Goal: Task Accomplishment & Management: Complete application form

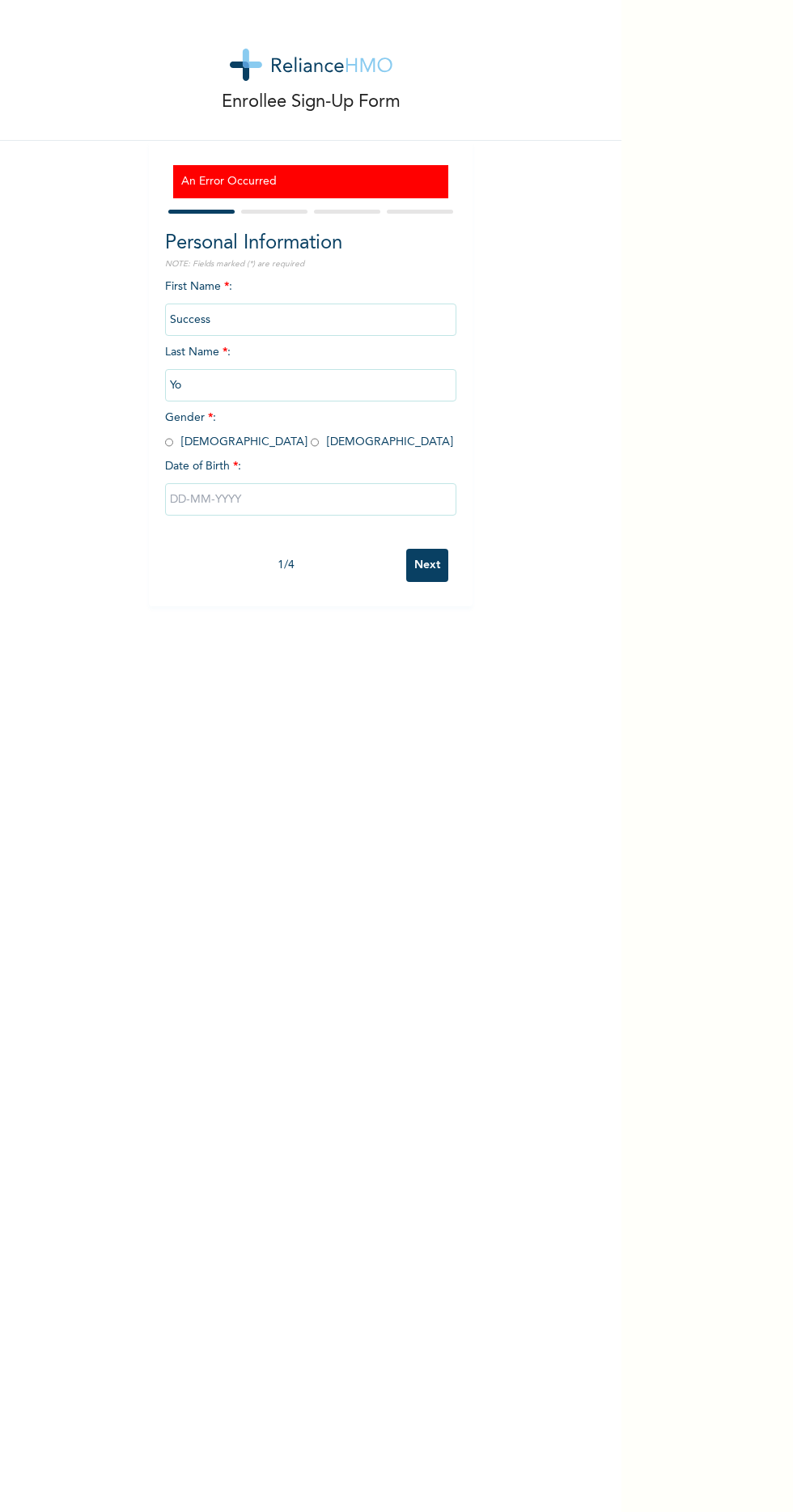
type input "Y"
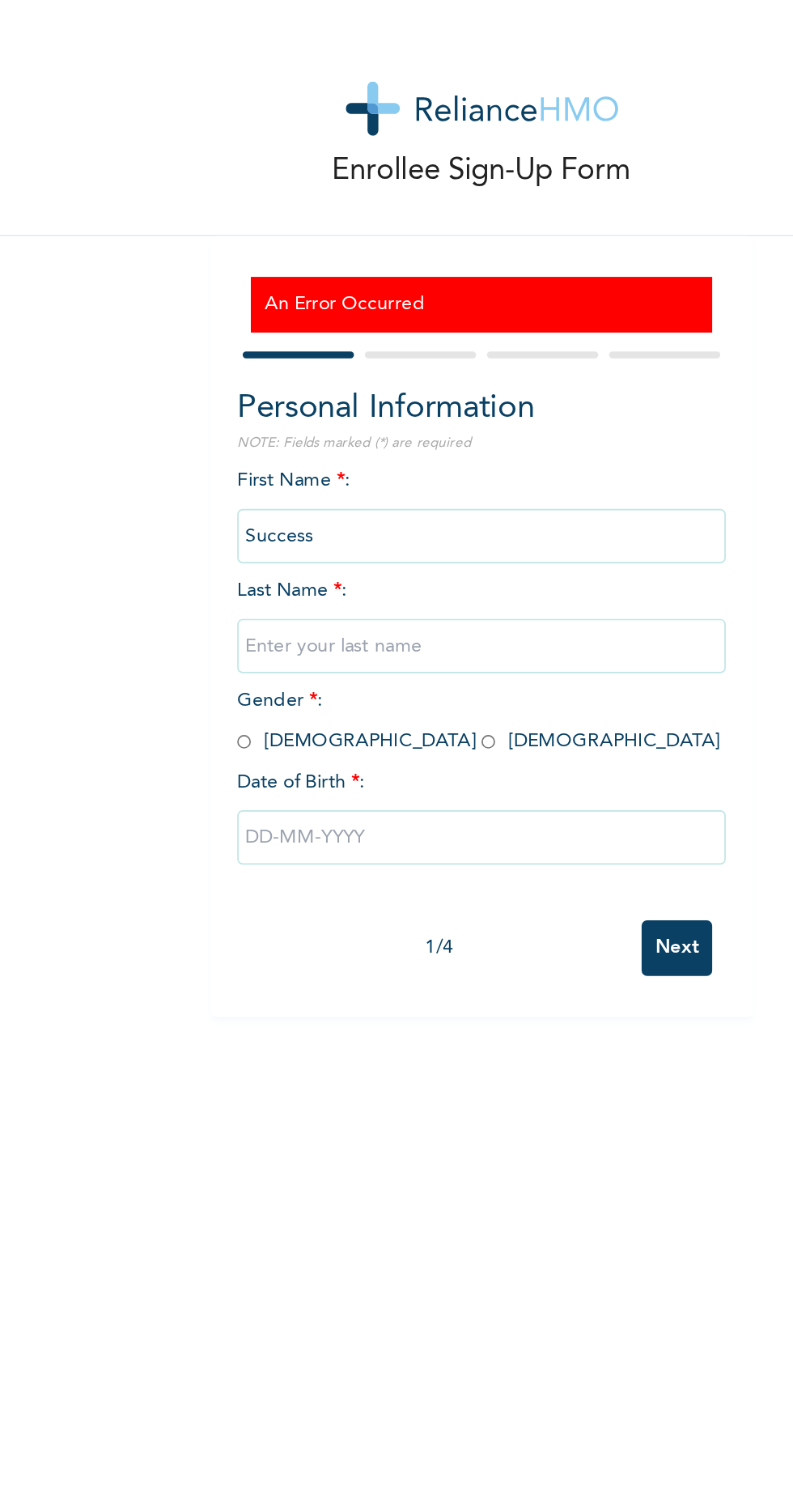
type input "Olaore"
click at [169, 444] on input "radio" at bounding box center [169, 442] width 8 height 16
radio input "true"
click at [197, 497] on input "text" at bounding box center [311, 499] width 291 height 33
select select "9"
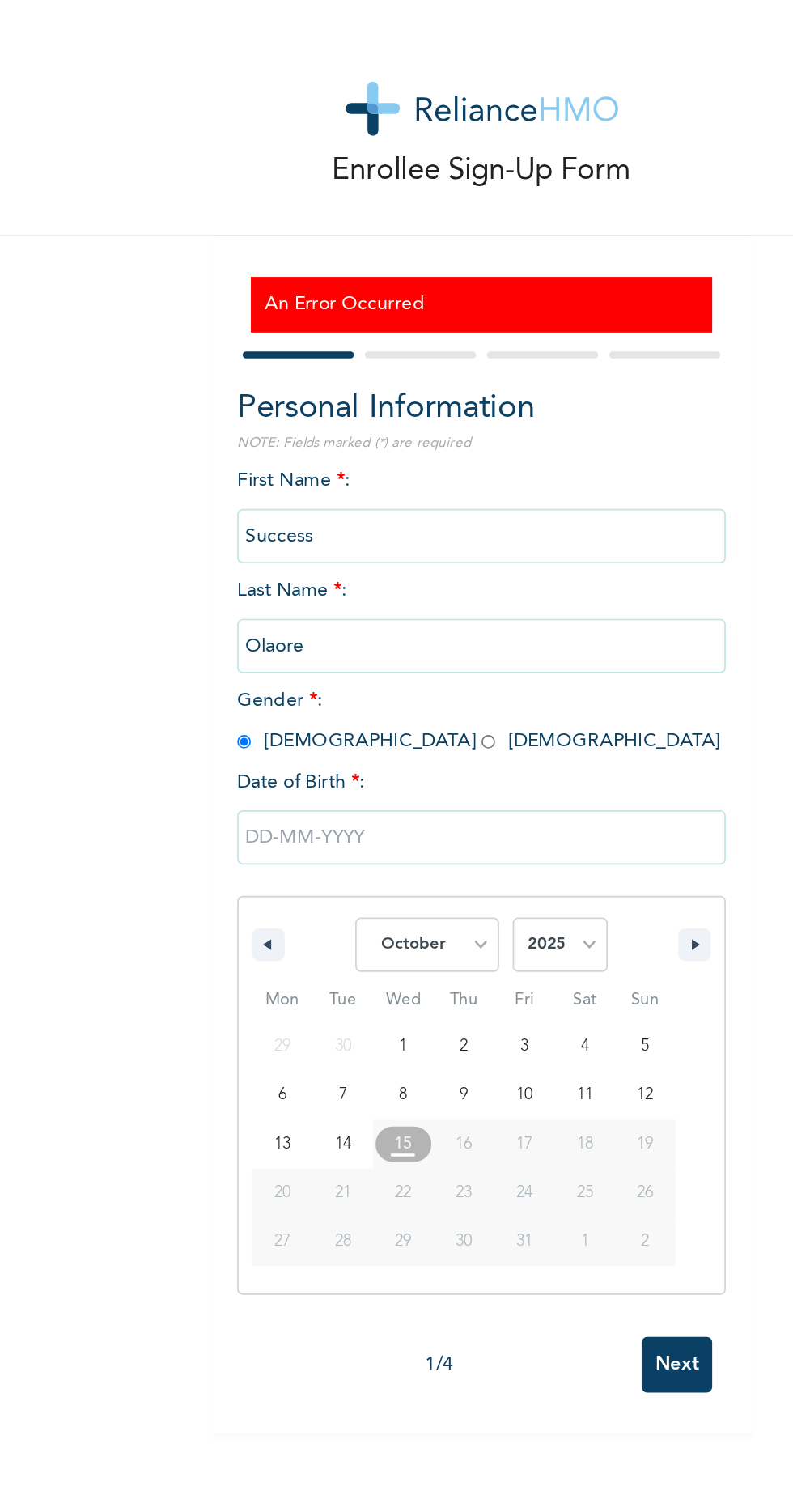
click at [360, 570] on select "2025 2024 2023 2022 2021 2020 2019 2018 2017 2016 2015 2014 2013 2012 2011 2010…" at bounding box center [357, 563] width 57 height 33
select select "2001"
click at [329, 547] on select "2025 2024 2023 2022 2021 2020 2019 2018 2017 2016 2015 2014 2013 2012 2011 2010…" at bounding box center [357, 563] width 57 height 33
click at [276, 563] on select "January February March April May June July August September October November De…" at bounding box center [278, 563] width 86 height 33
select select "5"
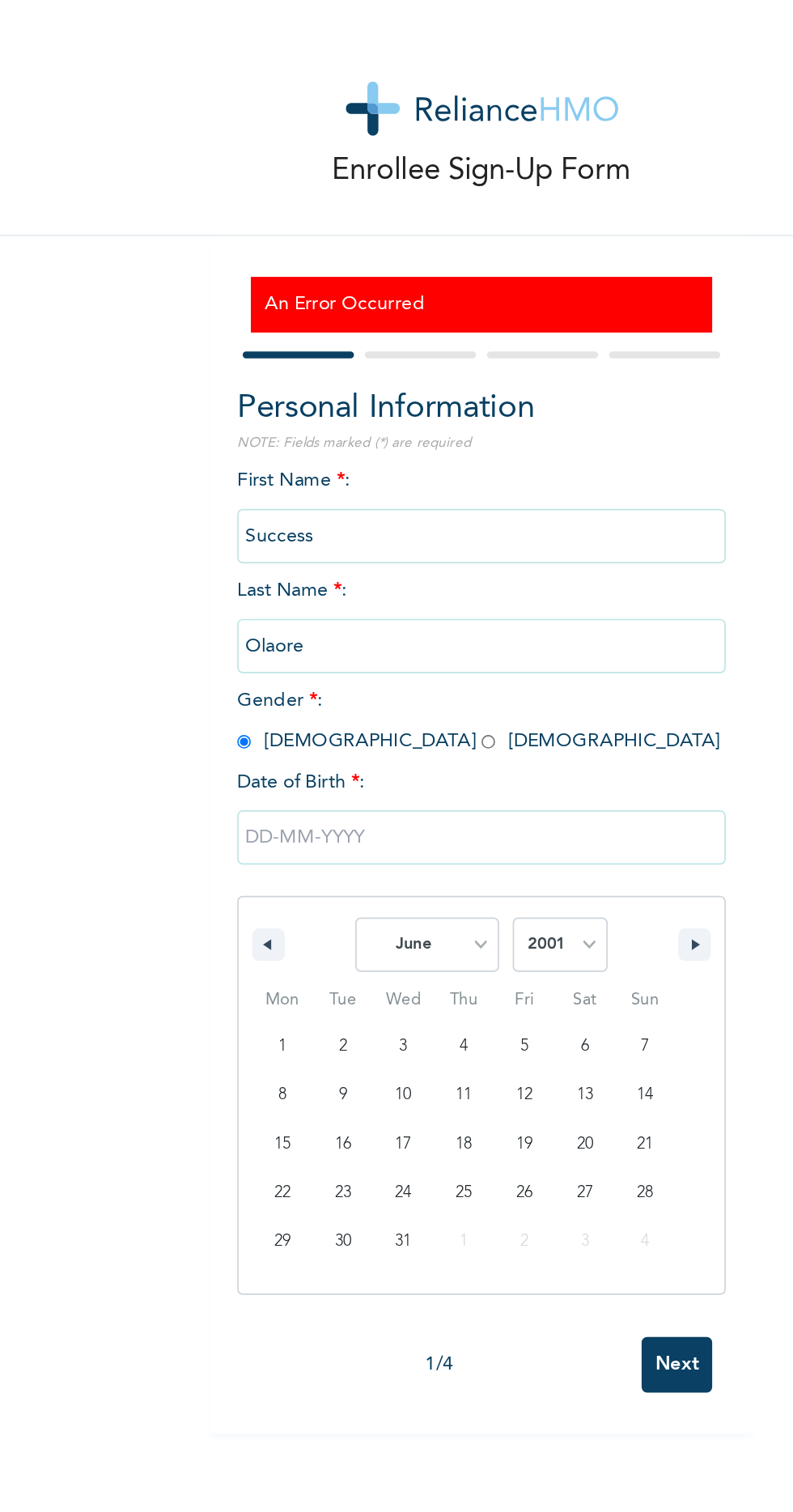
click at [236, 547] on select "January February March April May June July August September October November De…" at bounding box center [278, 563] width 86 height 33
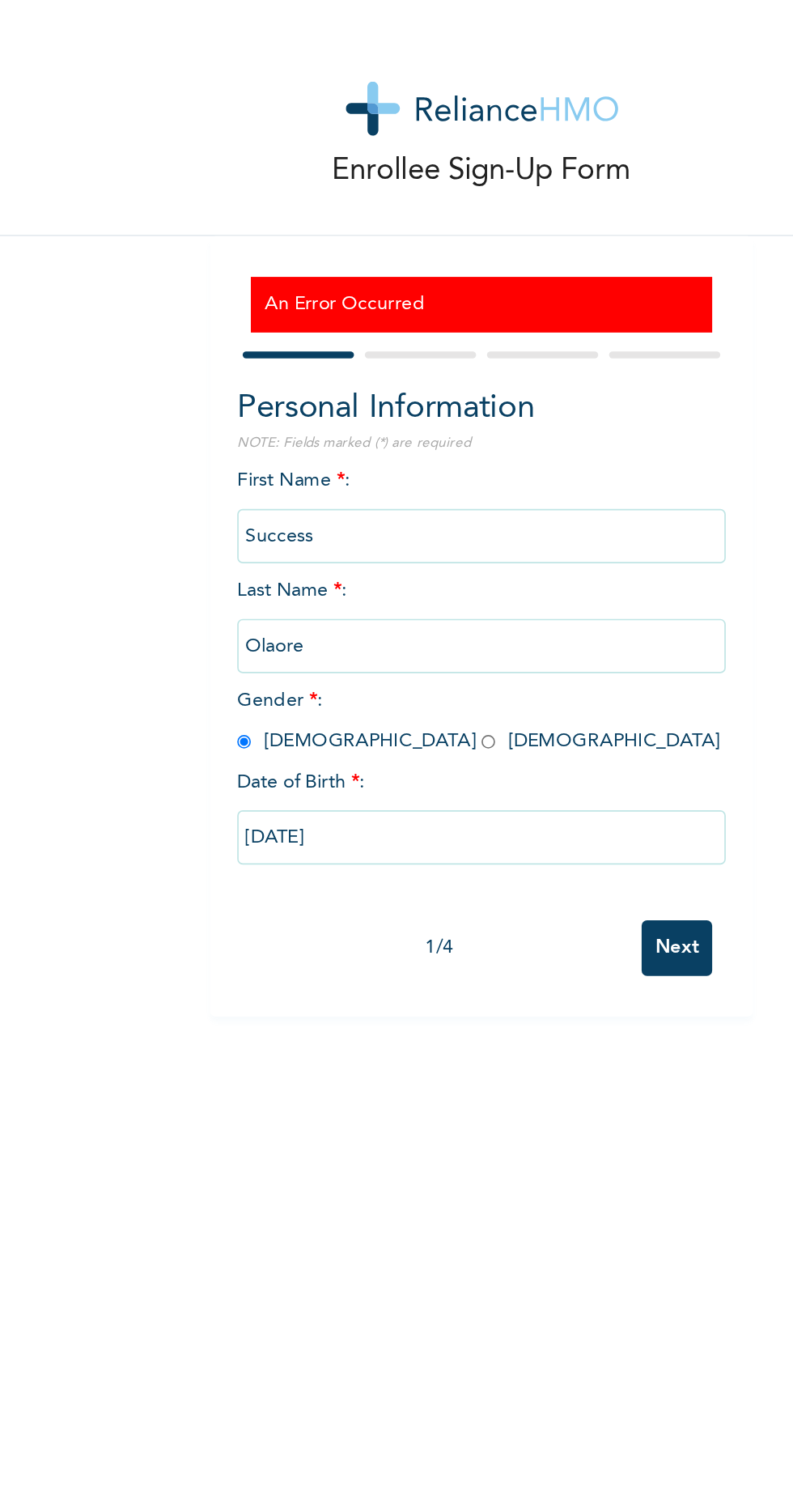
type input "[DATE]"
click at [419, 560] on input "Next" at bounding box center [427, 565] width 42 height 33
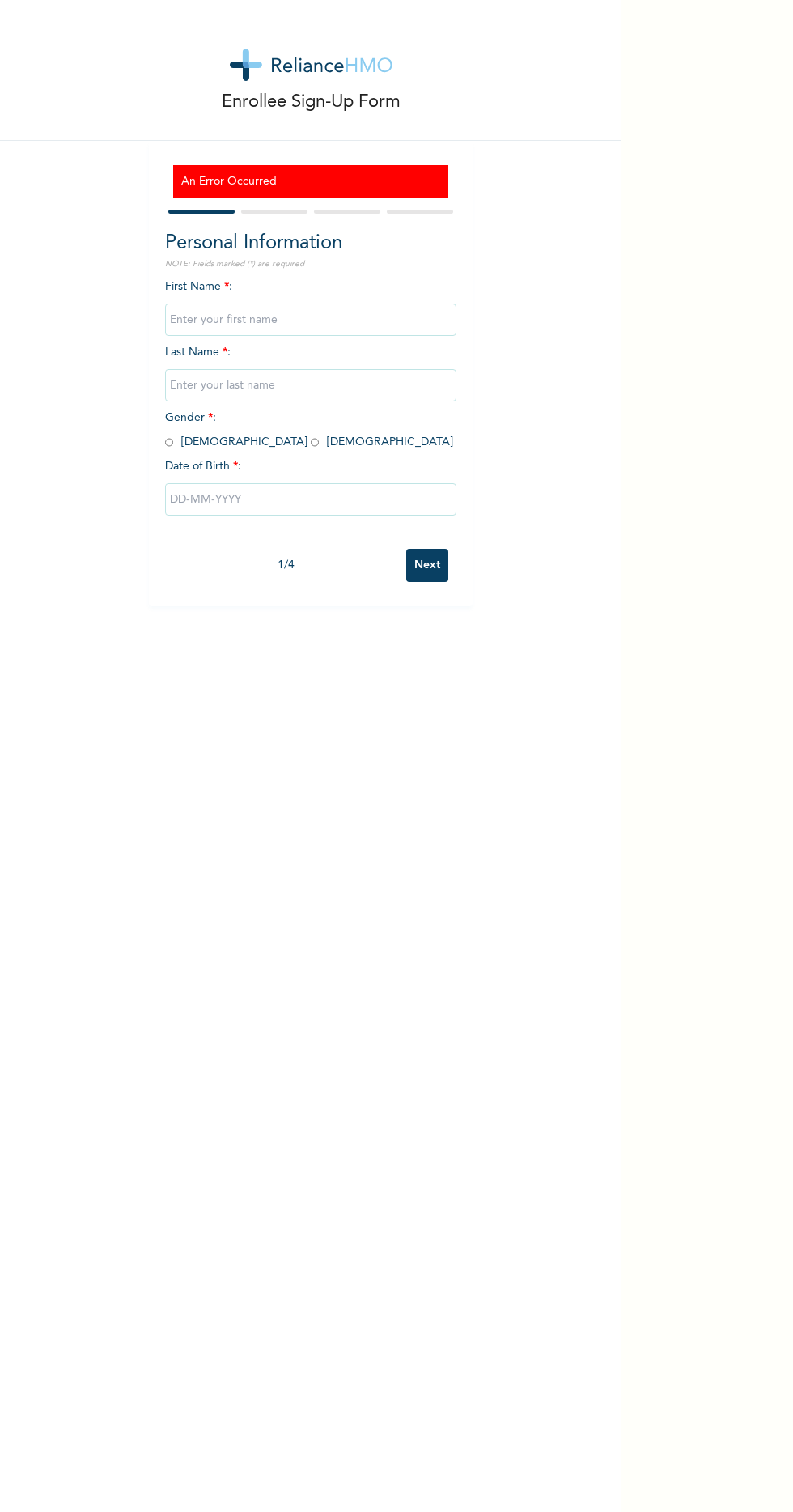
click at [375, 247] on h2 "Personal Information" at bounding box center [311, 243] width 291 height 29
click at [392, 273] on div "Personal Information NOTE: Fields marked (*) are required First Name * : Last N…" at bounding box center [311, 384] width 291 height 312
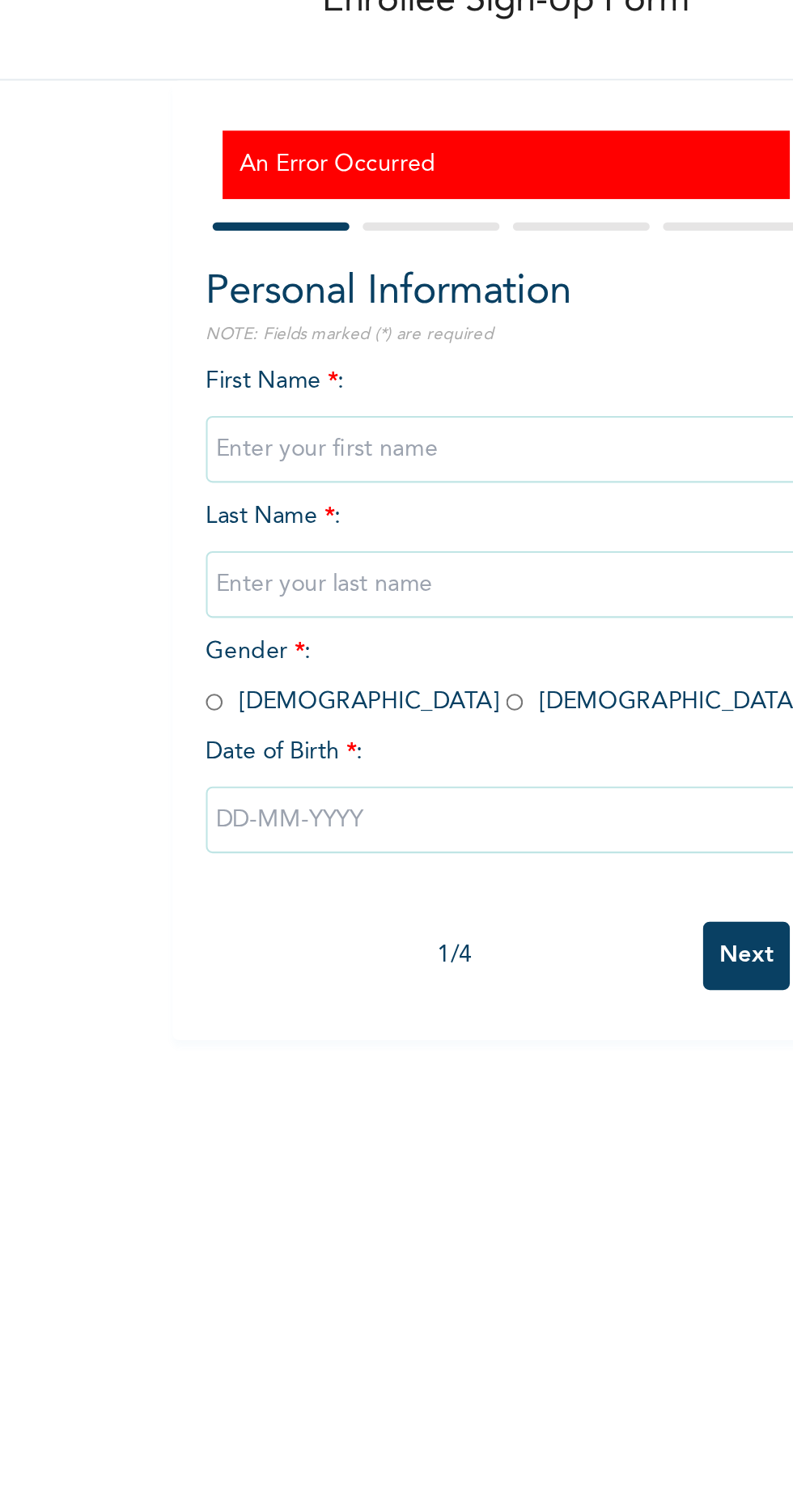
click at [266, 216] on div at bounding box center [311, 211] width 291 height 10
click at [266, 211] on div at bounding box center [273, 211] width 66 height 4
click at [196, 316] on input "text" at bounding box center [311, 319] width 291 height 33
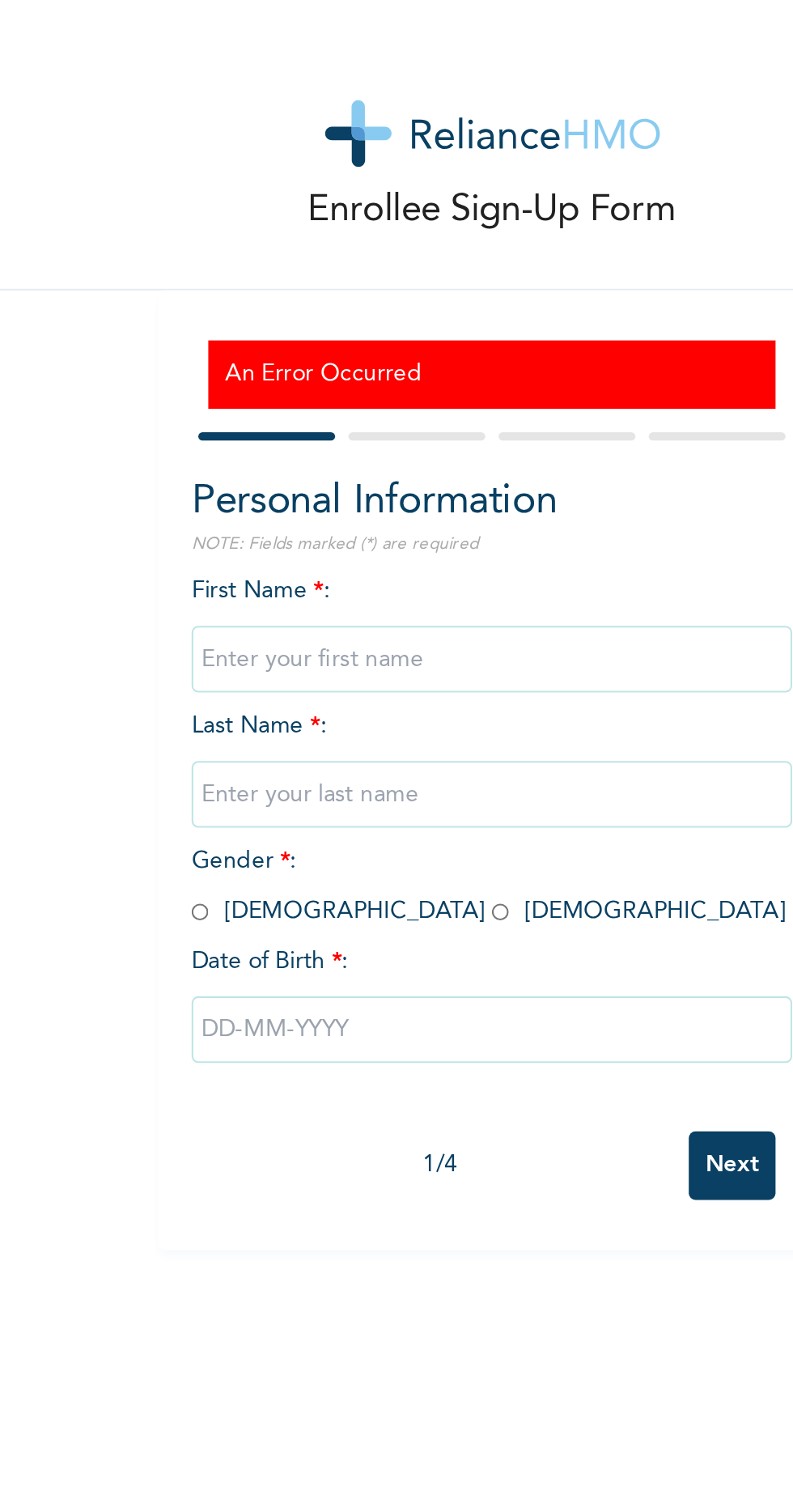
type input "Success"
click at [204, 379] on input "text" at bounding box center [311, 385] width 291 height 33
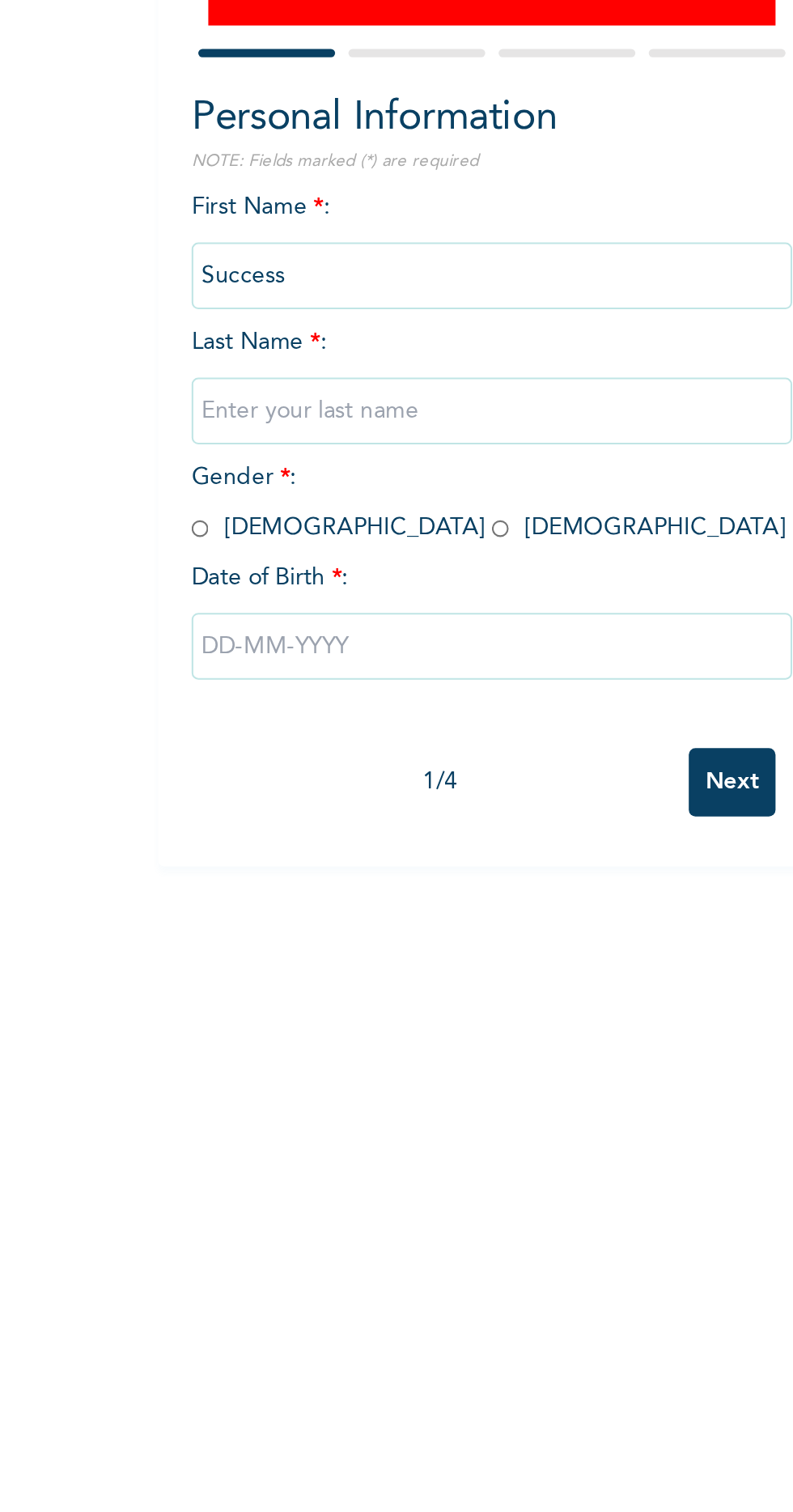
type input "Olaore"
click at [168, 444] on input "radio" at bounding box center [169, 442] width 8 height 16
radio input "true"
click at [194, 485] on input "text" at bounding box center [311, 499] width 291 height 33
select select "9"
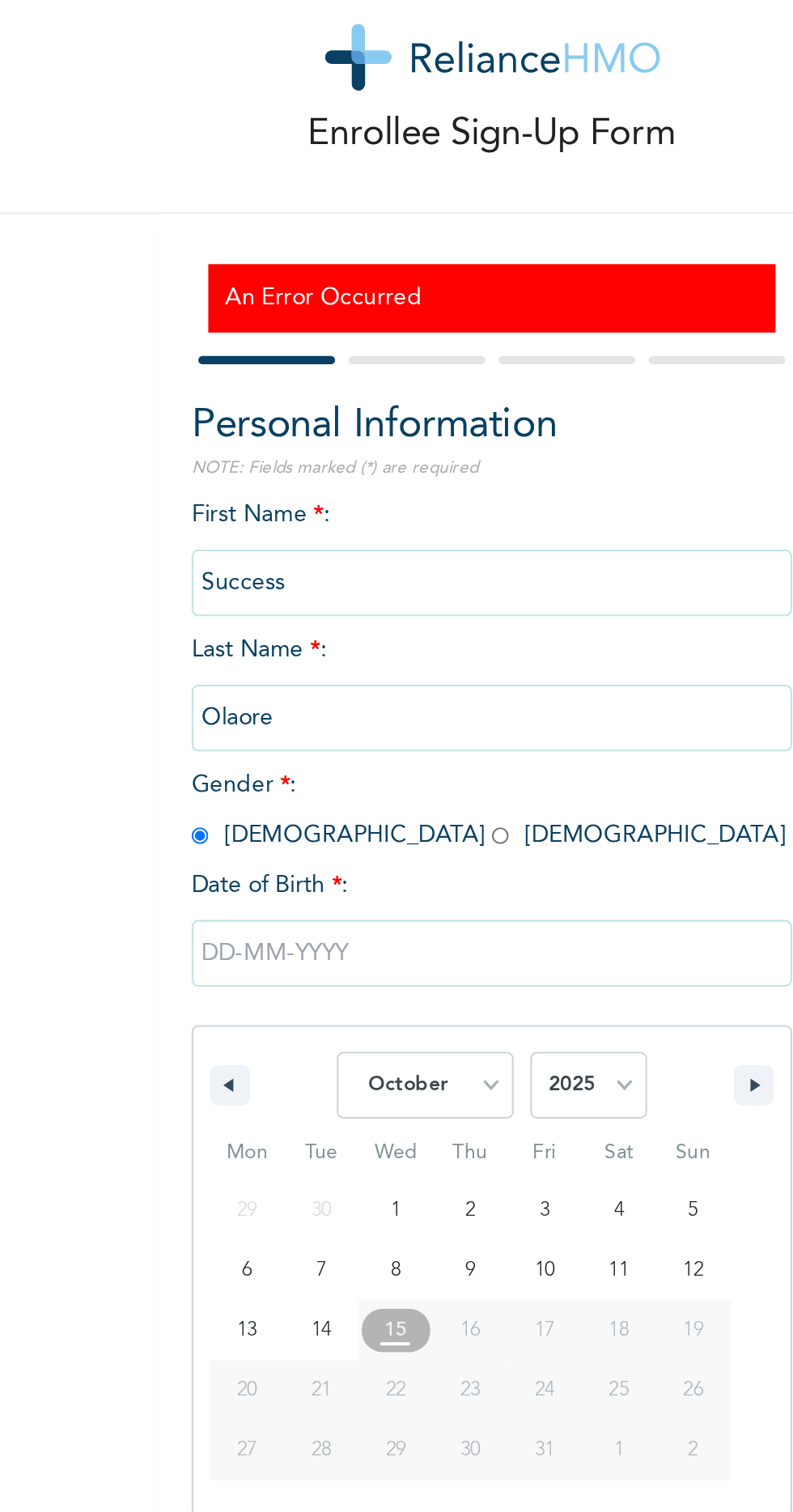
click at [378, 552] on select "2025 2024 2023 2022 2021 2020 2019 2018 2017 2016 2015 2014 2013 2012 2011 2010…" at bounding box center [357, 563] width 57 height 33
select select "2001"
click at [329, 547] on select "2025 2024 2023 2022 2021 2020 2019 2018 2017 2016 2015 2014 2013 2012 2011 2010…" at bounding box center [357, 563] width 57 height 33
click at [278, 553] on select "January February March April May June July August September October November De…" at bounding box center [278, 563] width 86 height 33
select select "5"
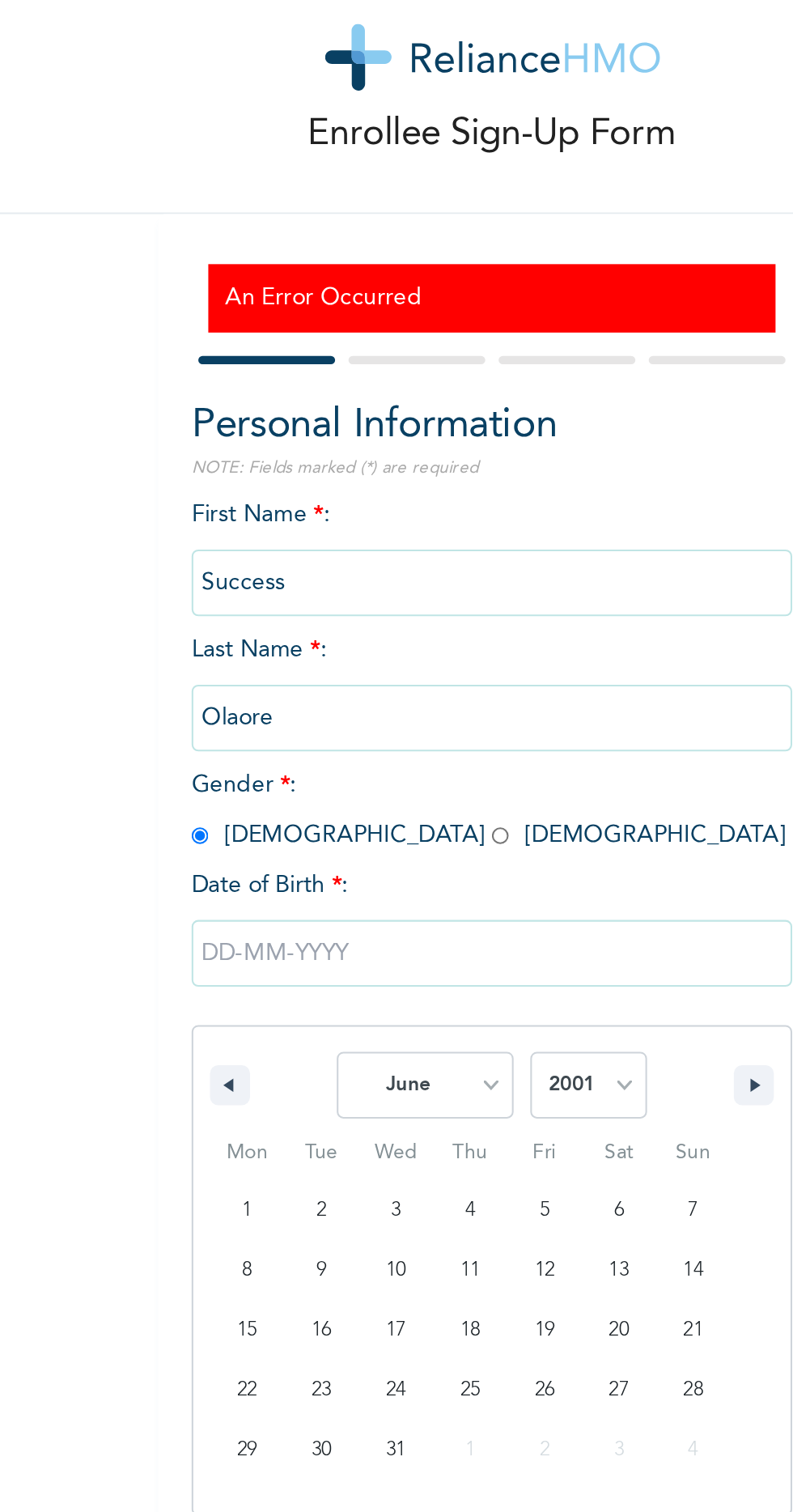
click at [236, 547] on select "January February March April May June July August September October November De…" at bounding box center [278, 563] width 86 height 33
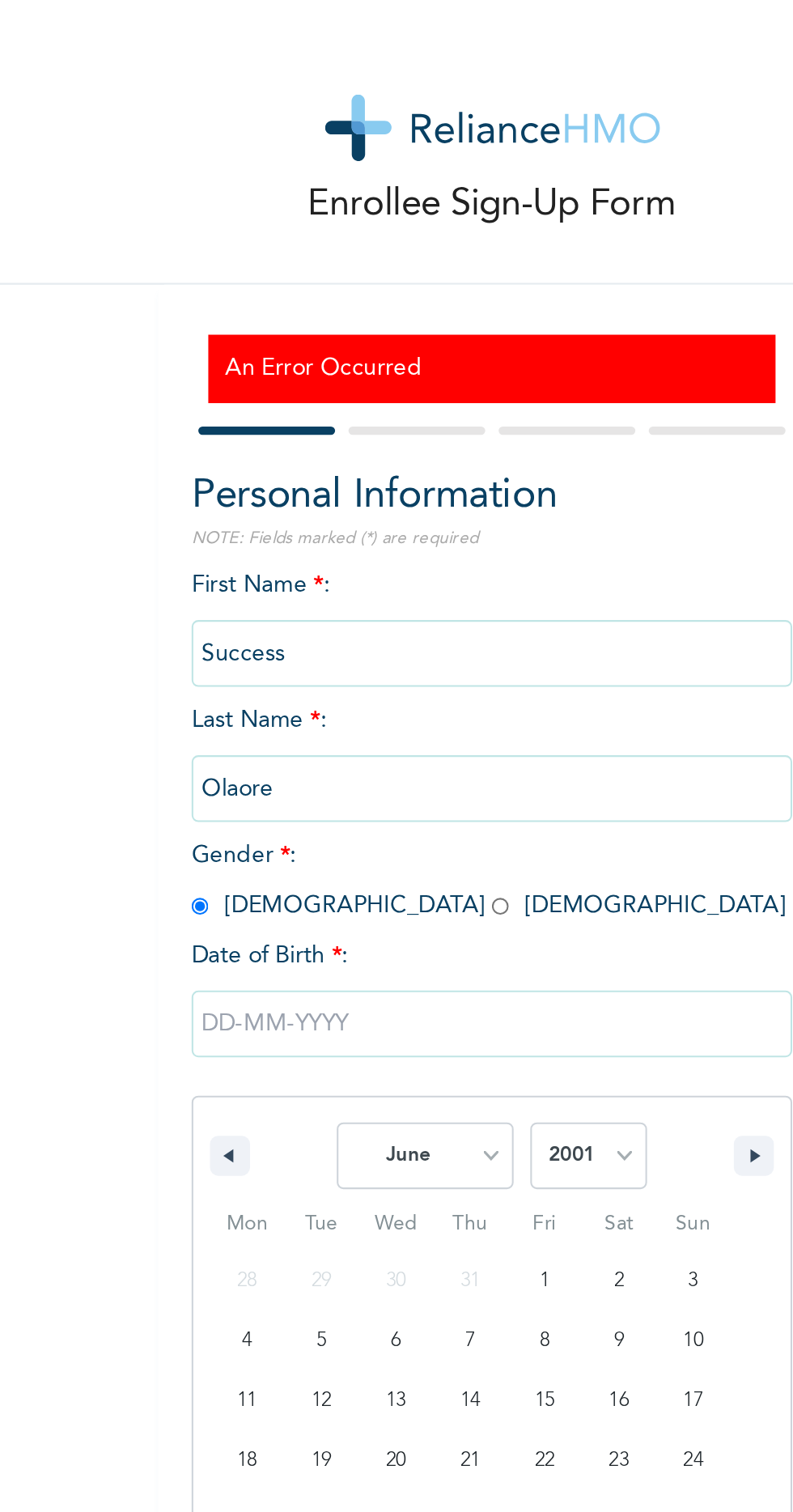
type input "06/10/2001"
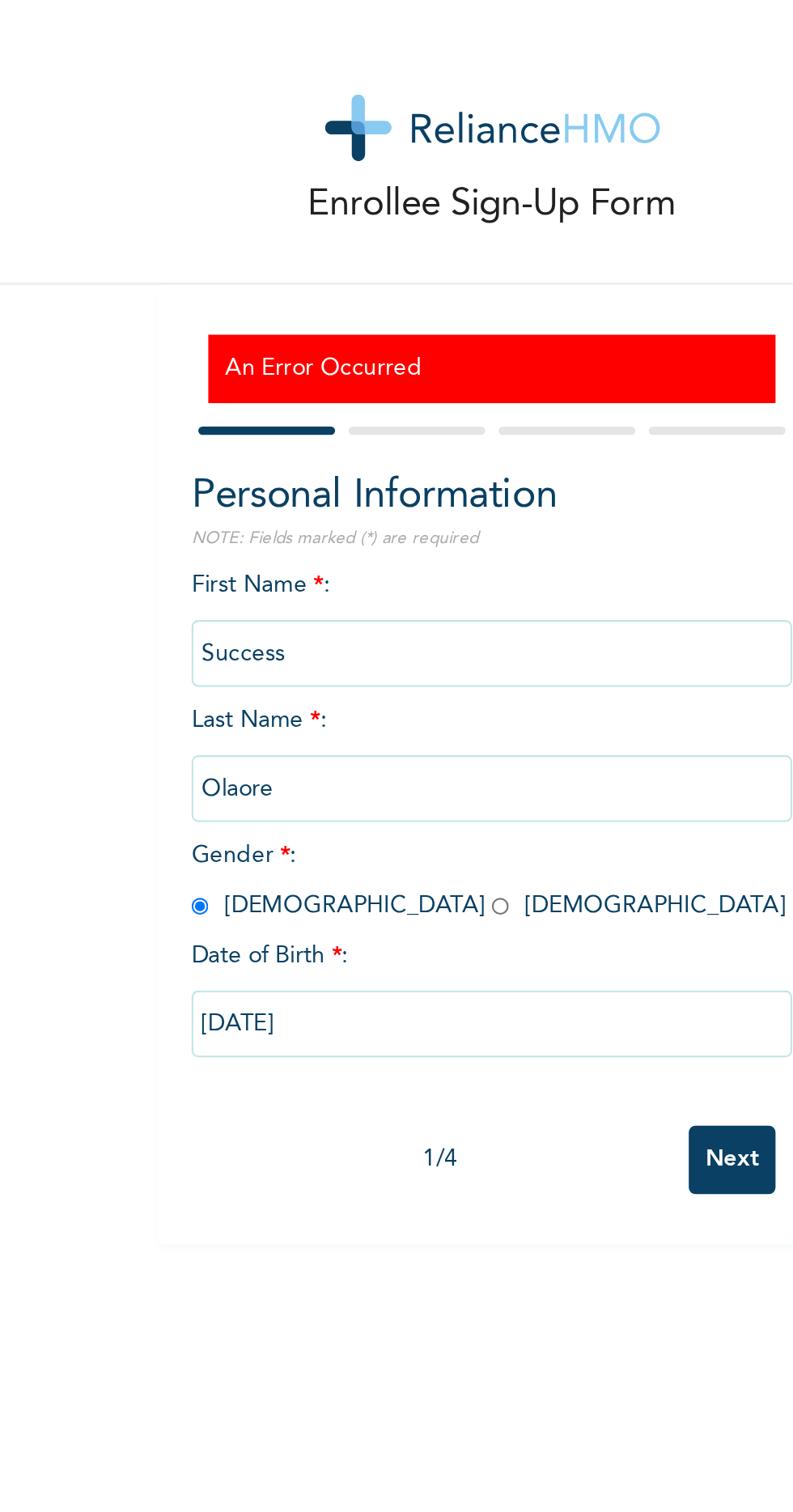
click at [409, 615] on div "Enrollee Sign-Up Form An Error Occurred Personal Information NOTE: Fields marke…" at bounding box center [311, 756] width 622 height 1512
click at [264, 499] on input "06/10/2001" at bounding box center [311, 499] width 291 height 33
select select "5"
select select "2001"
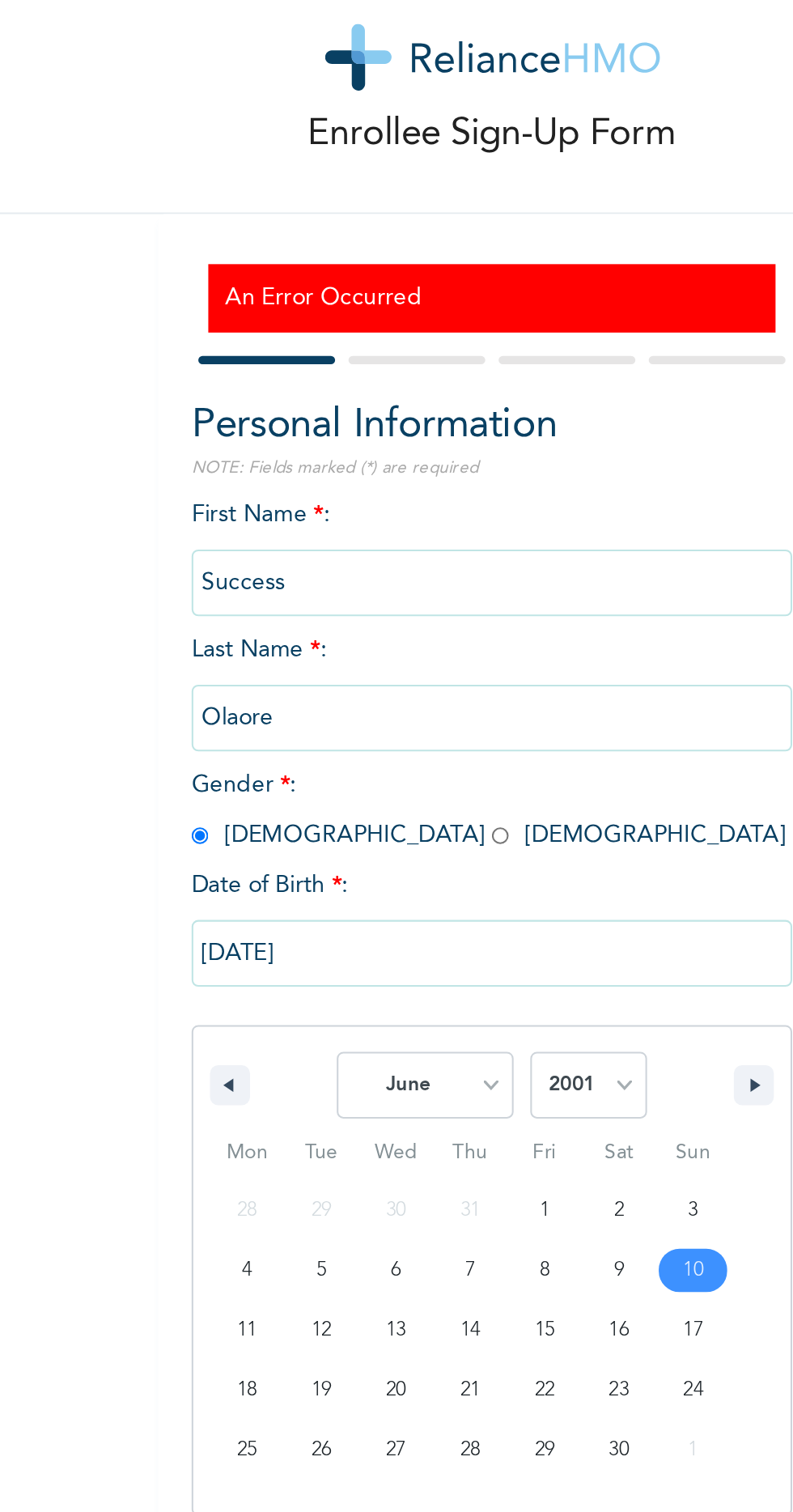
type input "[DATE]"
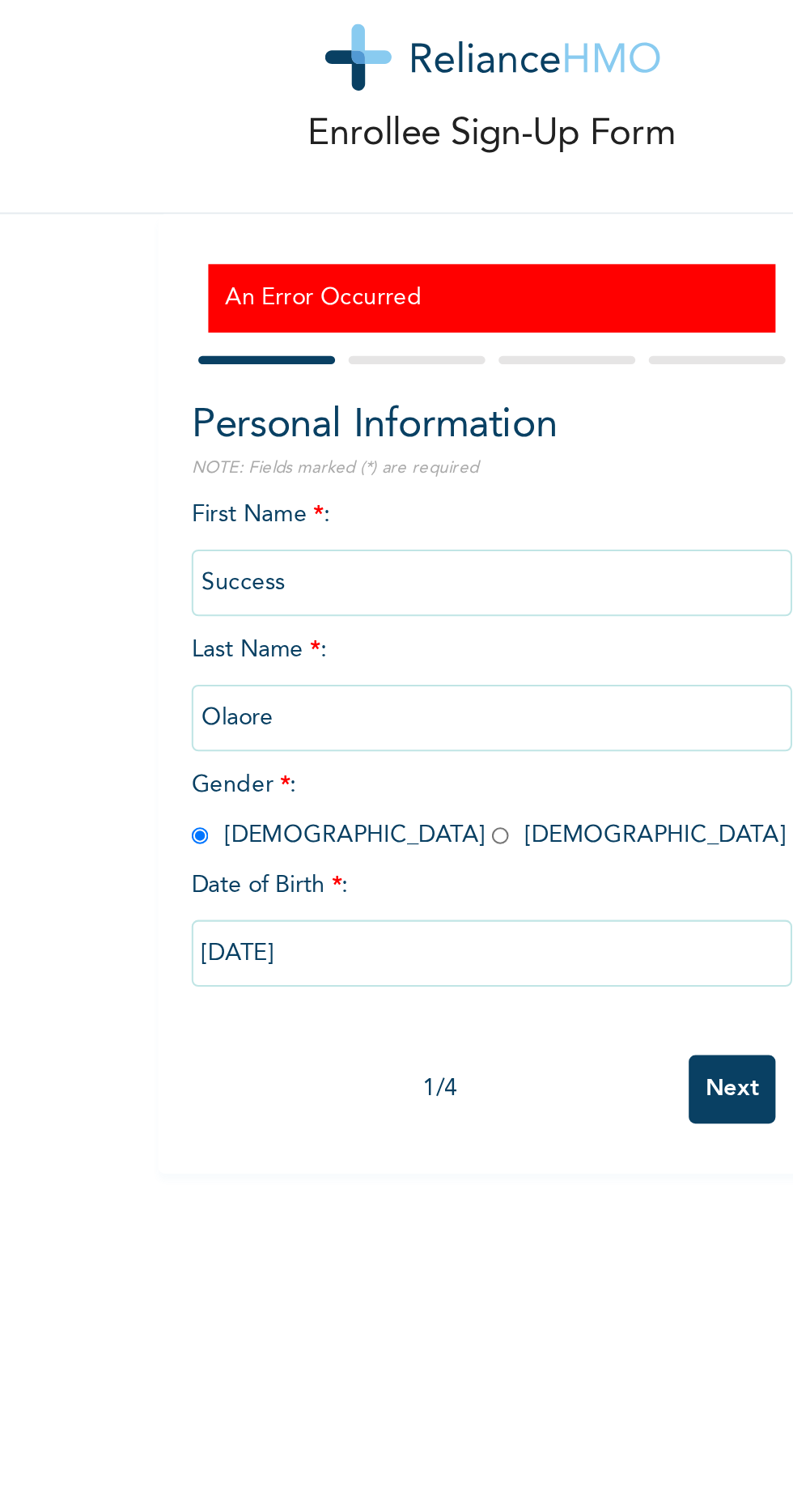
click at [426, 558] on input "Next" at bounding box center [427, 565] width 42 height 33
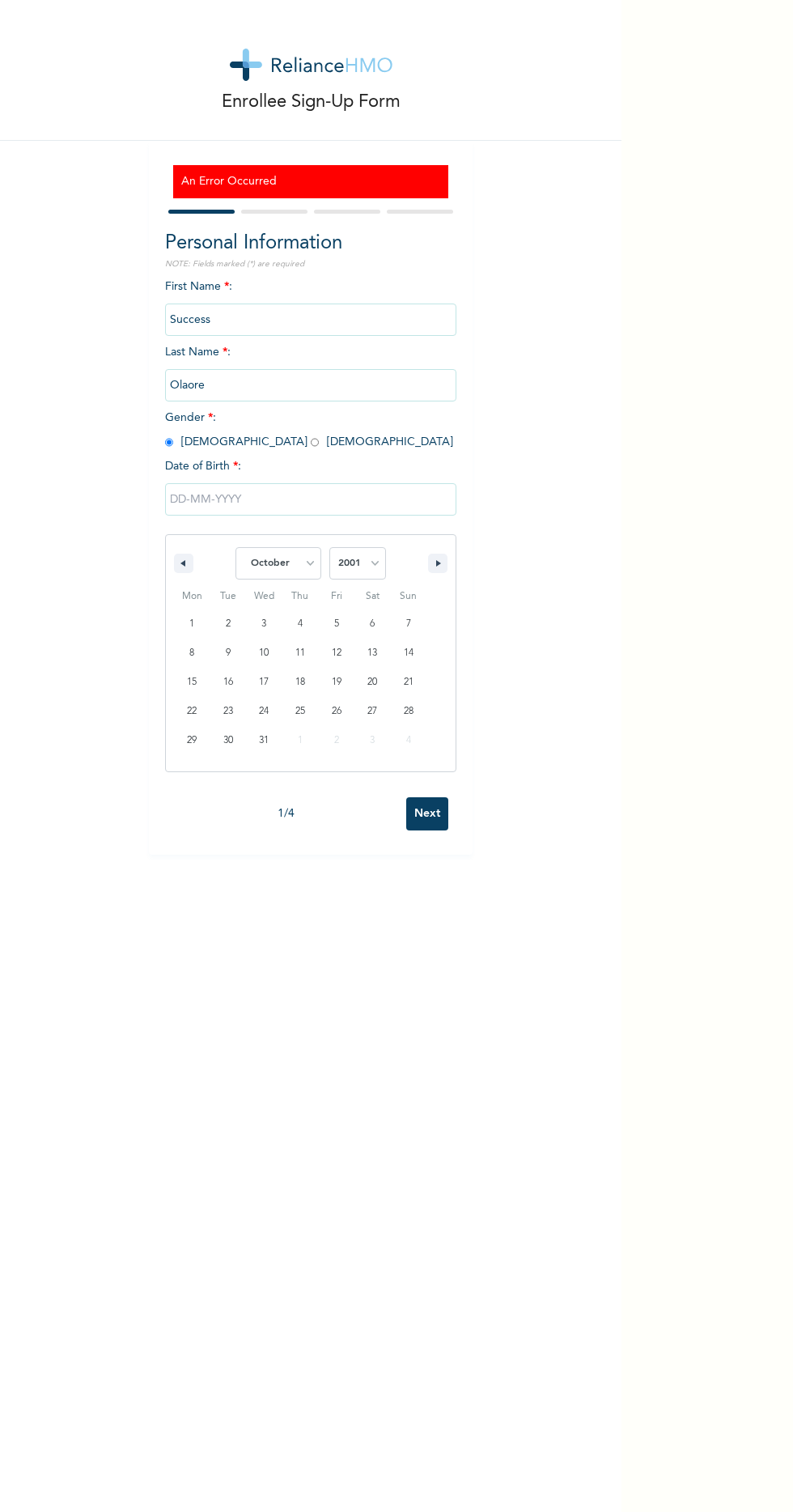
select select "9"
select select "2001"
click at [261, 559] on select "January February March April May June July August September October November De…" at bounding box center [278, 563] width 86 height 33
select select "5"
click at [238, 550] on select "January February March April May June July August September October November De…" at bounding box center [278, 563] width 86 height 33
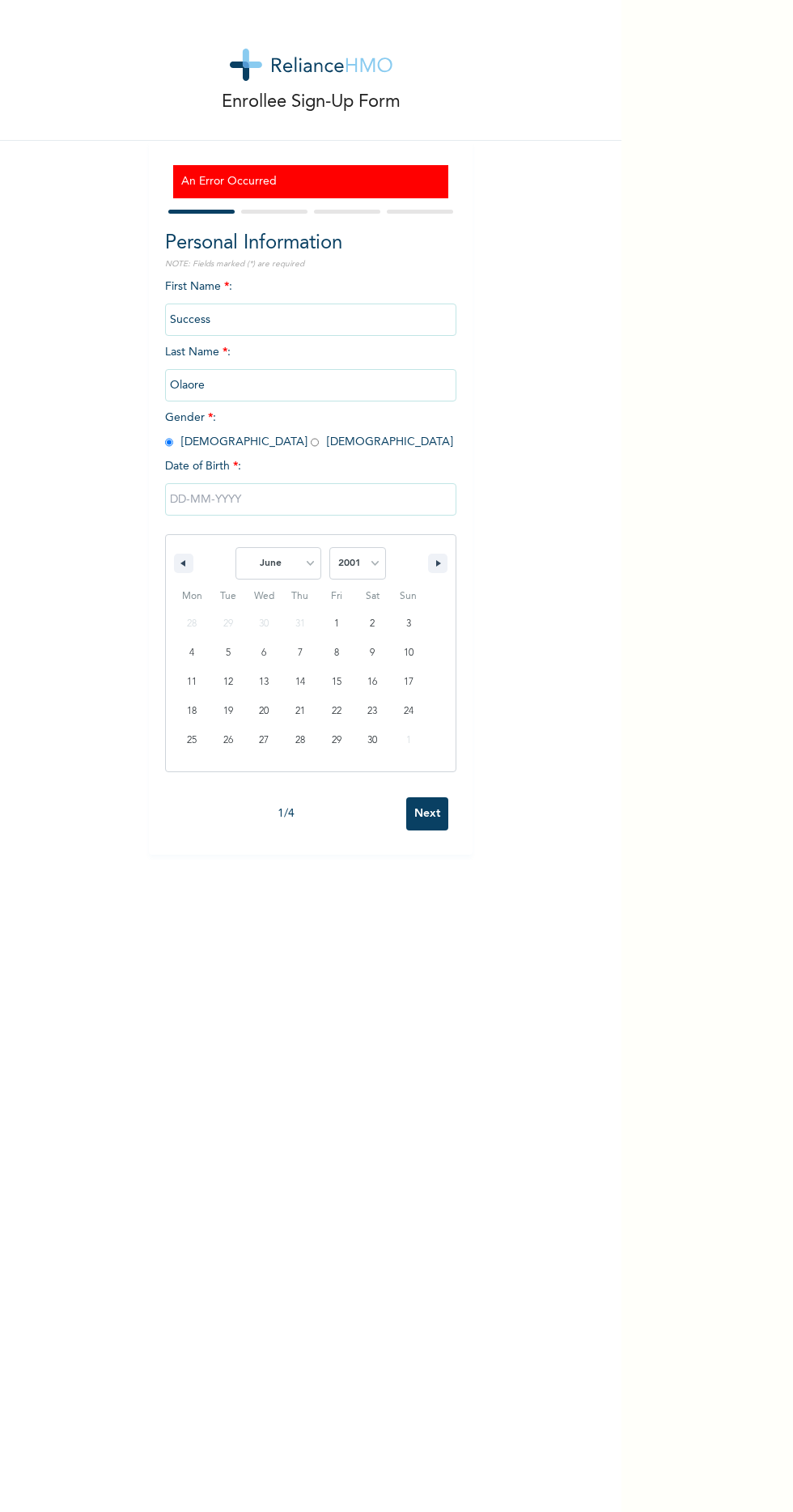
type input "[DATE]"
click at [417, 564] on input "Next" at bounding box center [427, 565] width 42 height 33
